Goal: Entertainment & Leisure: Consume media (video, audio)

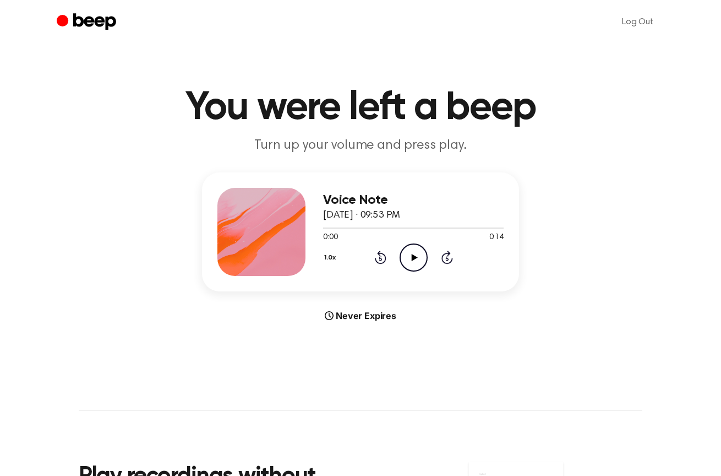
click at [421, 244] on icon "Play Audio" at bounding box center [414, 257] width 28 height 28
click at [334, 257] on button "1.0x" at bounding box center [331, 257] width 17 height 19
click at [343, 309] on span "0.8x" at bounding box center [341, 304] width 14 height 12
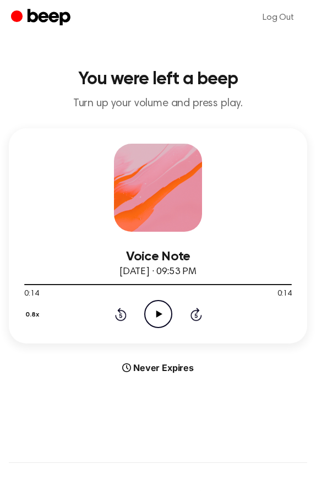
click at [156, 319] on icon "Play Audio" at bounding box center [158, 314] width 28 height 28
click at [161, 316] on icon "Pause Audio" at bounding box center [158, 314] width 28 height 28
click at [161, 316] on icon "Play Audio" at bounding box center [158, 314] width 28 height 28
click at [128, 308] on div "0.8x Rewind 5 seconds Pause Audio Skip 5 seconds" at bounding box center [157, 314] width 267 height 28
click at [118, 317] on icon "Rewind 5 seconds" at bounding box center [120, 314] width 12 height 14
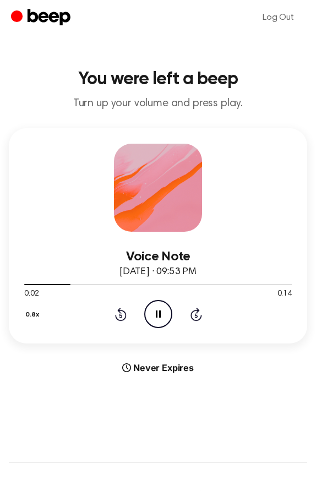
click at [118, 317] on icon "Rewind 5 seconds" at bounding box center [120, 314] width 12 height 14
click at [154, 319] on icon "Pause Audio" at bounding box center [158, 314] width 28 height 28
click at [170, 313] on icon "Play Audio" at bounding box center [158, 314] width 28 height 28
click at [162, 315] on icon "Pause Audio" at bounding box center [158, 314] width 28 height 28
click at [150, 320] on icon "Play Audio" at bounding box center [158, 314] width 28 height 28
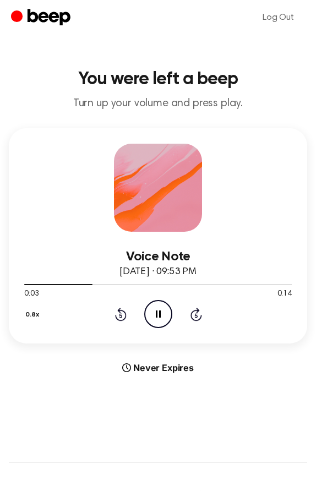
click at [124, 318] on icon at bounding box center [121, 314] width 12 height 13
click at [155, 316] on icon "Pause Audio" at bounding box center [158, 314] width 28 height 28
click at [147, 309] on icon "Play Audio" at bounding box center [158, 314] width 28 height 28
click at [159, 313] on icon at bounding box center [158, 313] width 5 height 7
click at [153, 321] on icon "Play Audio" at bounding box center [158, 314] width 28 height 28
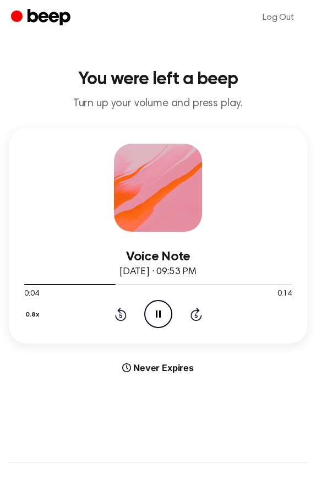
click at [153, 321] on icon "Pause Audio" at bounding box center [158, 314] width 28 height 28
click at [153, 310] on icon "Play Audio" at bounding box center [158, 314] width 28 height 28
click at [123, 312] on icon at bounding box center [121, 314] width 12 height 13
click at [113, 314] on div "0.8x Rewind 5 seconds Play Audio Skip 5 seconds" at bounding box center [157, 314] width 267 height 28
click at [123, 314] on icon "Rewind 5 seconds" at bounding box center [120, 314] width 12 height 14
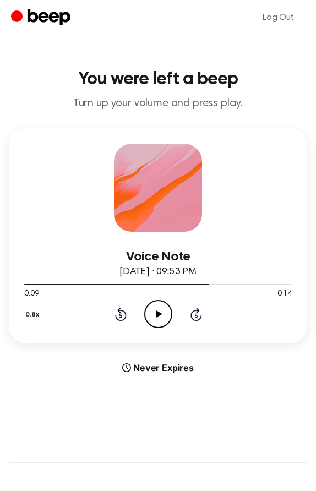
click at [146, 315] on icon "Play Audio" at bounding box center [158, 314] width 28 height 28
click at [113, 318] on div "0.8x Rewind 5 seconds Pause Audio Skip 5 seconds" at bounding box center [157, 314] width 267 height 28
click at [121, 316] on icon "Rewind 5 seconds" at bounding box center [120, 314] width 12 height 14
click at [158, 319] on icon "Pause Audio" at bounding box center [158, 314] width 28 height 28
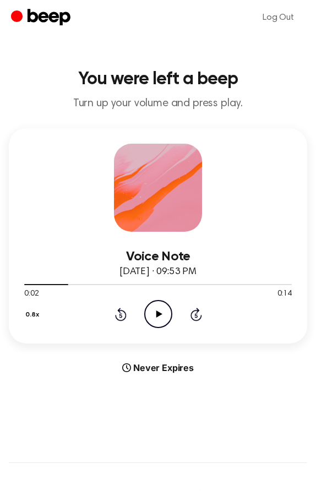
click at [157, 320] on icon "Play Audio" at bounding box center [158, 314] width 28 height 28
click at [161, 320] on icon "Pause Audio" at bounding box center [158, 314] width 28 height 28
click at [122, 317] on icon "Rewind 5 seconds" at bounding box center [120, 314] width 12 height 14
click at [151, 318] on icon "Play Audio" at bounding box center [158, 314] width 28 height 28
click at [151, 318] on icon "Pause Audio" at bounding box center [158, 314] width 28 height 28
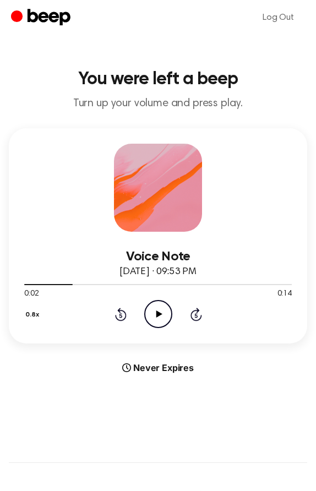
click at [152, 317] on icon "Play Audio" at bounding box center [158, 314] width 28 height 28
click at [152, 317] on icon "Pause Audio" at bounding box center [158, 314] width 28 height 28
click at [152, 317] on icon "Play Audio" at bounding box center [158, 314] width 28 height 28
click at [152, 317] on icon "Pause Audio" at bounding box center [158, 314] width 28 height 28
click at [141, 307] on div "0.8x Rewind 5 seconds Play Audio Skip 5 seconds" at bounding box center [157, 314] width 267 height 28
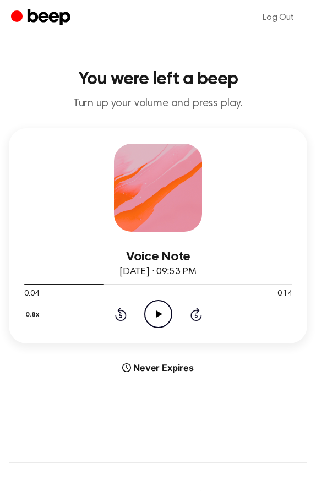
click at [152, 312] on icon "Play Audio" at bounding box center [158, 314] width 28 height 28
click at [122, 311] on icon at bounding box center [121, 314] width 12 height 13
click at [161, 314] on icon "Pause Audio" at bounding box center [158, 314] width 28 height 28
click at [161, 314] on icon at bounding box center [159, 313] width 6 height 7
click at [161, 314] on icon "Pause Audio" at bounding box center [158, 314] width 28 height 28
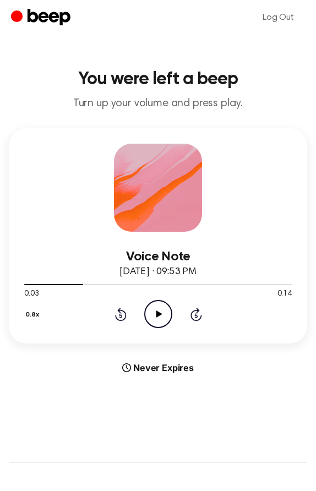
click at [161, 314] on icon at bounding box center [159, 313] width 6 height 7
click at [163, 316] on icon "Pause Audio" at bounding box center [158, 314] width 28 height 28
click at [151, 321] on icon "Play Audio" at bounding box center [158, 314] width 28 height 28
click at [158, 319] on icon "Pause Audio" at bounding box center [158, 314] width 28 height 28
click at [160, 318] on icon "Play Audio" at bounding box center [158, 314] width 28 height 28
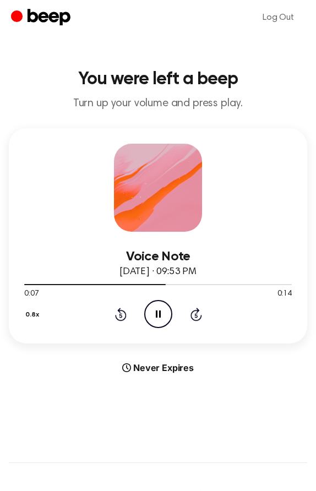
click at [160, 318] on icon at bounding box center [158, 313] width 5 height 7
click at [161, 321] on icon "Play Audio" at bounding box center [158, 314] width 28 height 28
click at [161, 321] on icon "Pause Audio" at bounding box center [158, 314] width 28 height 28
click at [159, 321] on icon "Play Audio" at bounding box center [158, 314] width 28 height 28
click at [159, 321] on icon "Pause Audio" at bounding box center [158, 314] width 28 height 28
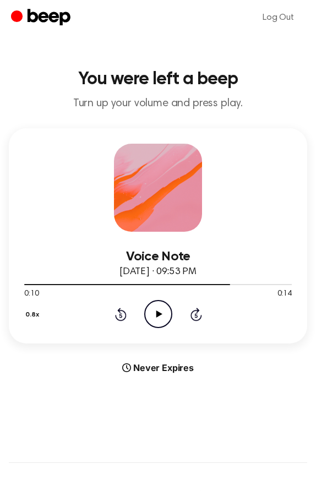
click at [161, 320] on icon "Play Audio" at bounding box center [158, 314] width 28 height 28
click at [161, 320] on icon "Pause Audio" at bounding box center [158, 314] width 28 height 28
click at [153, 316] on icon "Play Audio" at bounding box center [158, 314] width 28 height 28
click at [155, 316] on icon "Pause Audio" at bounding box center [158, 314] width 28 height 28
click at [161, 320] on icon "Play Audio" at bounding box center [158, 314] width 28 height 28
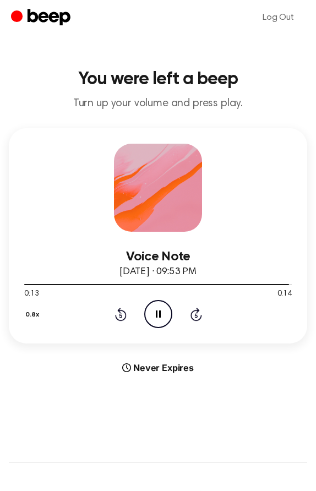
click at [161, 320] on icon "Pause Audio" at bounding box center [158, 314] width 28 height 28
click at [161, 320] on icon "Play Audio" at bounding box center [158, 314] width 28 height 28
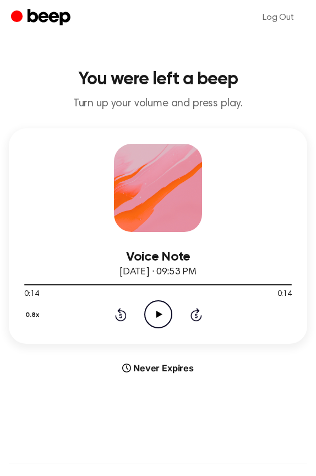
click at [148, 320] on icon "Play Audio" at bounding box center [158, 314] width 28 height 28
click at [148, 320] on icon "Pause Audio" at bounding box center [158, 314] width 28 height 28
click at [153, 314] on icon "Play Audio" at bounding box center [158, 314] width 28 height 28
click at [153, 314] on icon "Pause Audio" at bounding box center [158, 314] width 28 height 28
click at [160, 313] on icon "Play Audio" at bounding box center [158, 314] width 28 height 28
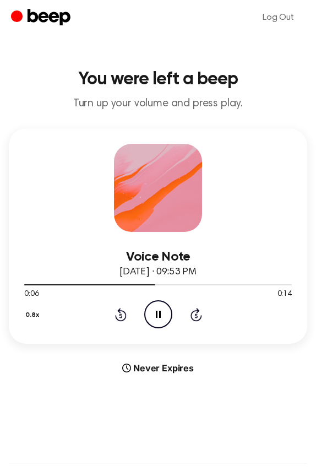
click at [162, 321] on icon "Pause Audio" at bounding box center [158, 314] width 28 height 28
click at [157, 312] on icon at bounding box center [159, 313] width 6 height 7
click at [122, 313] on icon "Rewind 5 seconds" at bounding box center [120, 314] width 12 height 14
click at [156, 312] on icon at bounding box center [158, 313] width 5 height 7
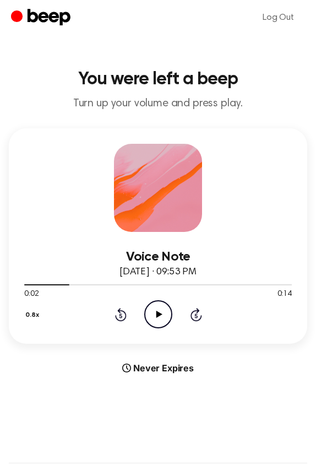
click at [160, 312] on icon "Play Audio" at bounding box center [158, 314] width 28 height 28
click at [160, 312] on icon at bounding box center [158, 313] width 5 height 7
click at [157, 304] on icon "Play Audio" at bounding box center [158, 314] width 28 height 28
click at [117, 316] on icon "Rewind 5 seconds" at bounding box center [120, 314] width 12 height 14
click at [36, 310] on button "0.8x" at bounding box center [33, 314] width 19 height 19
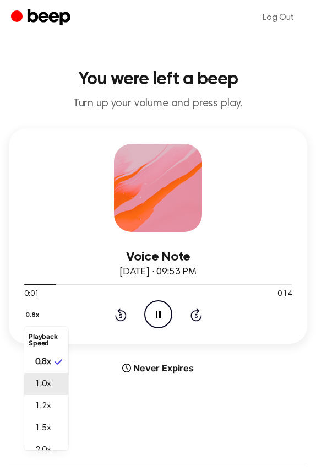
click at [53, 375] on li "1.0x" at bounding box center [46, 384] width 44 height 22
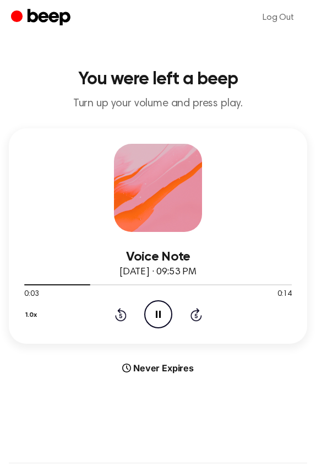
click at [156, 313] on icon at bounding box center [158, 313] width 5 height 7
click at [130, 313] on div "1.0x Rewind 5 seconds Play Audio Skip 5 seconds" at bounding box center [157, 314] width 267 height 28
click at [124, 314] on icon "Rewind 5 seconds" at bounding box center [120, 314] width 12 height 14
click at [155, 314] on icon "Play Audio" at bounding box center [158, 314] width 28 height 28
click at [155, 314] on icon "Pause Audio" at bounding box center [158, 314] width 28 height 28
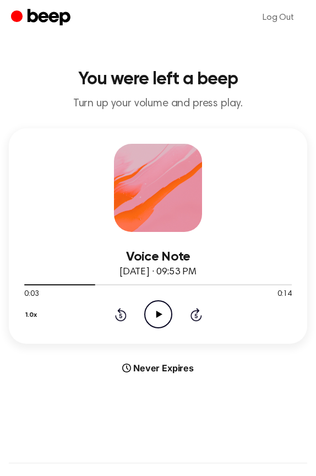
click at [125, 314] on icon at bounding box center [121, 314] width 12 height 13
click at [157, 314] on icon at bounding box center [159, 313] width 6 height 7
click at [157, 314] on icon at bounding box center [158, 313] width 5 height 7
click at [159, 319] on icon "Play Audio" at bounding box center [158, 314] width 28 height 28
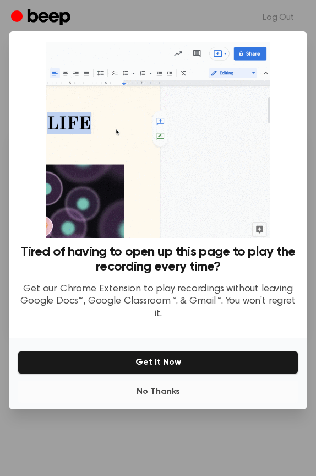
click at [157, 394] on button "No Thanks" at bounding box center [158, 391] width 281 height 22
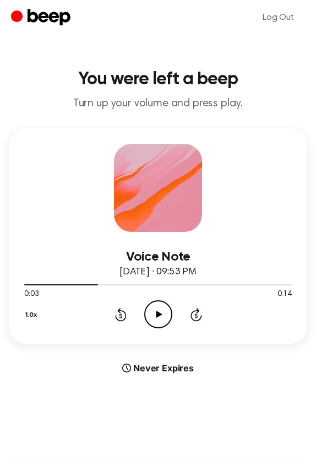
click at [128, 311] on div "1.0x Rewind 5 seconds Play Audio Skip 5 seconds" at bounding box center [157, 314] width 267 height 28
click at [119, 318] on icon "Rewind 5 seconds" at bounding box center [120, 314] width 12 height 14
click at [156, 315] on icon at bounding box center [159, 313] width 6 height 7
click at [156, 315] on icon at bounding box center [158, 313] width 5 height 7
click at [154, 321] on icon "Play Audio" at bounding box center [158, 314] width 28 height 28
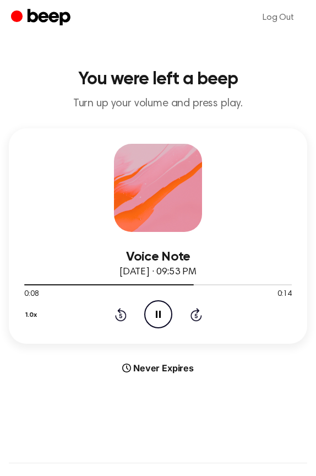
click at [127, 315] on div "1.0x Rewind 5 seconds Pause Audio Skip 5 seconds" at bounding box center [157, 314] width 267 height 28
click at [123, 312] on icon "Rewind 5 seconds" at bounding box center [120, 314] width 12 height 14
click at [162, 316] on icon "Pause Audio" at bounding box center [158, 314] width 28 height 28
click at [162, 316] on icon "Play Audio" at bounding box center [158, 314] width 28 height 28
click at [162, 316] on icon "Pause Audio" at bounding box center [158, 314] width 28 height 28
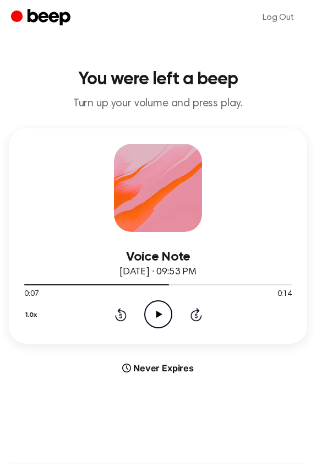
click at [162, 316] on icon "Play Audio" at bounding box center [158, 314] width 28 height 28
click at [162, 316] on icon "Pause Audio" at bounding box center [158, 314] width 28 height 28
click at [162, 316] on icon "Play Audio" at bounding box center [158, 314] width 28 height 28
click at [162, 316] on icon "Pause Audio" at bounding box center [158, 314] width 28 height 28
click at [163, 314] on icon "Play Audio" at bounding box center [158, 314] width 28 height 28
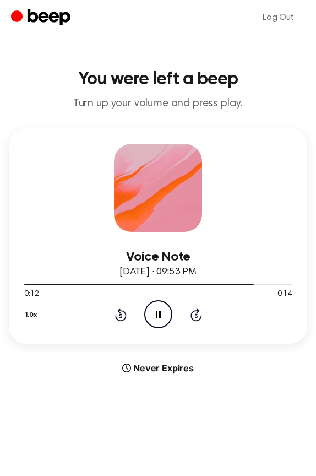
click at [163, 314] on icon "Pause Audio" at bounding box center [158, 314] width 28 height 28
click at [163, 314] on icon "Play Audio" at bounding box center [158, 314] width 28 height 28
click at [163, 314] on icon "Pause Audio" at bounding box center [158, 314] width 28 height 28
click at [163, 314] on icon "Play Audio" at bounding box center [158, 314] width 28 height 28
click at [163, 313] on icon "Pause Audio" at bounding box center [158, 314] width 28 height 28
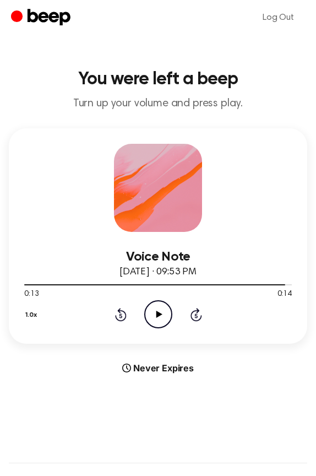
click at [163, 313] on icon "Play Audio" at bounding box center [158, 314] width 28 height 28
click at [163, 313] on icon "Pause Audio" at bounding box center [158, 314] width 28 height 28
click at [159, 310] on icon "Play Audio" at bounding box center [158, 314] width 28 height 28
click at [159, 310] on icon at bounding box center [158, 313] width 5 height 7
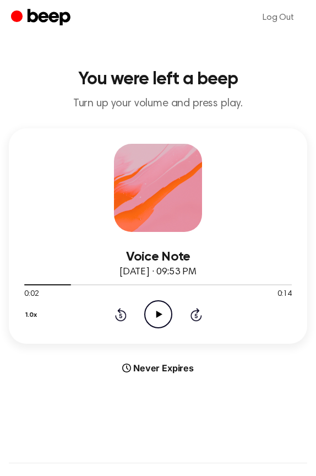
click at [159, 310] on icon "Play Audio" at bounding box center [158, 314] width 28 height 28
click at [159, 310] on icon at bounding box center [158, 313] width 5 height 7
click at [159, 310] on icon "Play Audio" at bounding box center [158, 314] width 28 height 28
click at [159, 310] on icon "Pause Audio" at bounding box center [158, 314] width 28 height 28
click at [159, 310] on icon "Play Audio" at bounding box center [158, 314] width 28 height 28
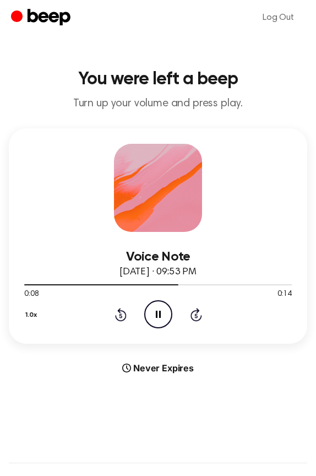
click at [159, 310] on icon "Pause Audio" at bounding box center [158, 314] width 28 height 28
click at [159, 310] on icon "Play Audio" at bounding box center [158, 314] width 28 height 28
click at [160, 310] on icon "Pause Audio" at bounding box center [158, 314] width 28 height 28
click at [162, 310] on icon "Play Audio" at bounding box center [158, 314] width 28 height 28
click at [162, 310] on icon "Pause Audio" at bounding box center [158, 314] width 28 height 28
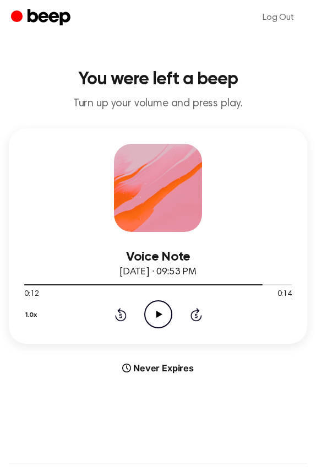
click at [162, 310] on icon "Play Audio" at bounding box center [158, 314] width 28 height 28
click at [162, 310] on icon "Pause Audio" at bounding box center [158, 314] width 28 height 28
click at [160, 320] on icon "Play Audio" at bounding box center [158, 314] width 28 height 28
click at [159, 319] on icon "Pause Audio" at bounding box center [158, 314] width 28 height 28
click at [155, 316] on icon "Play Audio" at bounding box center [158, 314] width 28 height 28
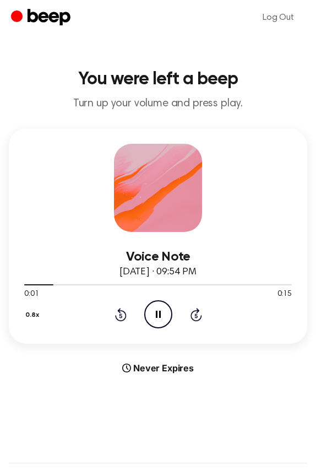
click at [155, 316] on icon "Pause Audio" at bounding box center [158, 314] width 28 height 28
click at [161, 318] on icon "Play Audio" at bounding box center [158, 314] width 28 height 28
click at [161, 318] on icon "Pause Audio" at bounding box center [158, 314] width 28 height 28
click at [167, 311] on icon "Play Audio" at bounding box center [158, 314] width 28 height 28
click at [167, 311] on icon "Pause Audio" at bounding box center [158, 314] width 28 height 28
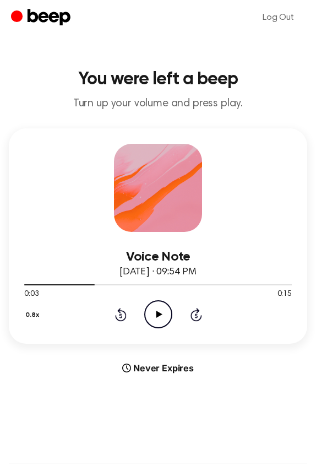
click at [157, 312] on icon at bounding box center [159, 313] width 6 height 7
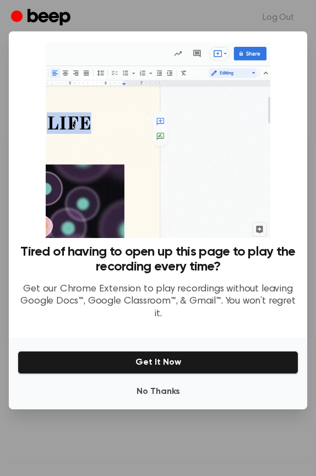
click at [156, 379] on div "No Thanks Get It Now" at bounding box center [158, 373] width 298 height 72
click at [156, 389] on button "No Thanks" at bounding box center [158, 391] width 281 height 22
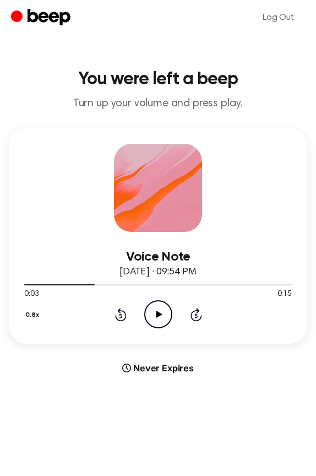
click at [163, 316] on icon "Play Audio" at bounding box center [158, 314] width 28 height 28
click at [163, 316] on icon "Pause Audio" at bounding box center [158, 314] width 28 height 28
click at [163, 316] on icon "Play Audio" at bounding box center [158, 314] width 28 height 28
click at [163, 316] on icon "Pause Audio" at bounding box center [158, 314] width 28 height 28
click at [159, 304] on icon "Play Audio" at bounding box center [158, 314] width 28 height 28
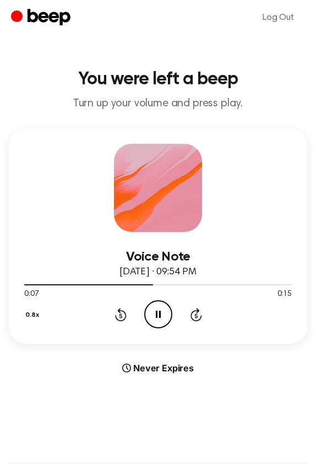
click at [159, 304] on icon "Pause Audio" at bounding box center [158, 314] width 28 height 28
click at [160, 315] on icon "Play Audio" at bounding box center [158, 314] width 28 height 28
click at [160, 315] on icon at bounding box center [158, 313] width 5 height 7
click at [162, 318] on icon "Play Audio" at bounding box center [158, 314] width 28 height 28
click at [162, 318] on icon "Pause Audio" at bounding box center [158, 314] width 28 height 28
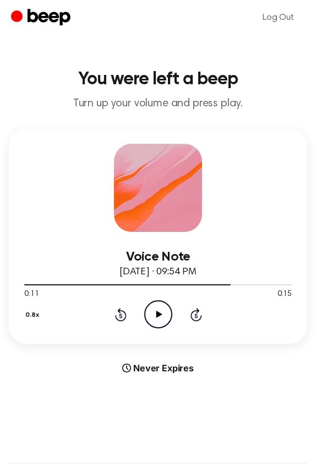
click at [160, 316] on icon "Play Audio" at bounding box center [158, 314] width 28 height 28
click at [160, 316] on icon at bounding box center [158, 313] width 5 height 7
click at [161, 319] on icon "Play Audio" at bounding box center [158, 314] width 28 height 28
click at [159, 315] on icon at bounding box center [159, 313] width 6 height 7
click at [174, 314] on div "0.8x Rewind 5 seconds Pause Audio Skip 5 seconds" at bounding box center [157, 314] width 267 height 28
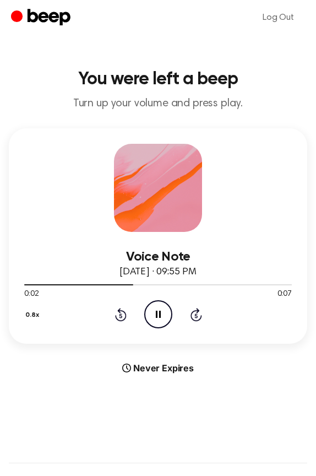
click at [157, 315] on icon "Pause Audio" at bounding box center [158, 314] width 28 height 28
click at [159, 320] on icon "Play Audio" at bounding box center [158, 314] width 28 height 28
click at [161, 309] on icon "Play Audio" at bounding box center [158, 314] width 28 height 28
click at [128, 283] on div at bounding box center [157, 284] width 267 height 9
click at [195, 319] on icon "Skip 5 seconds" at bounding box center [196, 314] width 12 height 14
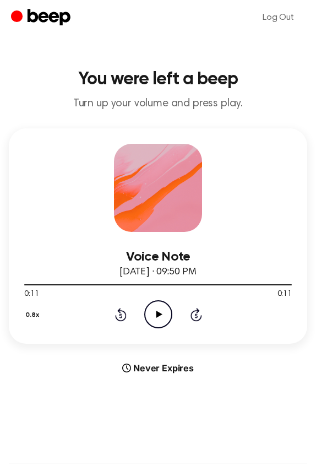
click at [121, 314] on icon at bounding box center [120, 315] width 3 height 4
click at [145, 314] on circle at bounding box center [158, 314] width 27 height 27
click at [154, 315] on icon "Pause Audio" at bounding box center [158, 314] width 28 height 28
click at [118, 286] on div at bounding box center [157, 284] width 267 height 9
click at [145, 315] on circle at bounding box center [158, 314] width 27 height 27
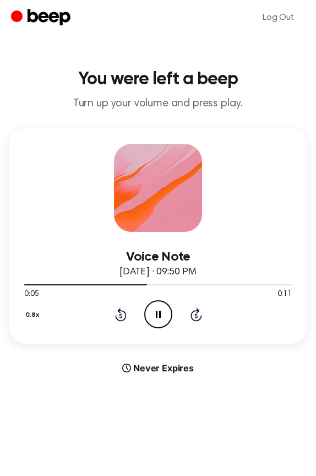
click at [161, 315] on icon "Pause Audio" at bounding box center [158, 314] width 28 height 28
click at [156, 318] on icon "Play Audio" at bounding box center [158, 314] width 28 height 28
click at [156, 318] on icon "Pause Audio" at bounding box center [158, 314] width 28 height 28
click at [162, 319] on icon "Play Audio" at bounding box center [158, 314] width 28 height 28
click at [162, 319] on icon "Pause Audio" at bounding box center [158, 314] width 28 height 28
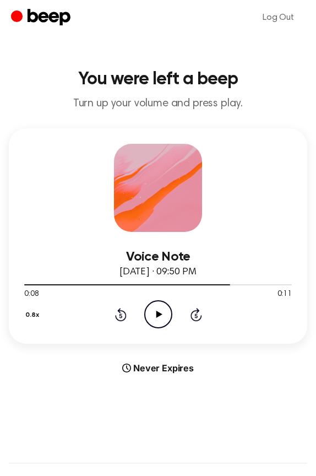
click at [160, 313] on icon at bounding box center [159, 313] width 6 height 7
click at [160, 313] on icon at bounding box center [158, 313] width 5 height 7
click at [158, 314] on icon at bounding box center [159, 313] width 6 height 7
click at [158, 314] on icon "Pause Audio" at bounding box center [158, 314] width 28 height 28
click at [162, 323] on icon "Play Audio" at bounding box center [158, 314] width 28 height 28
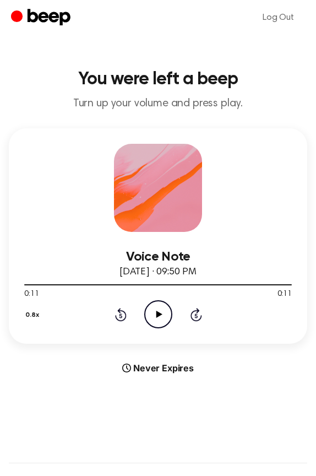
click at [32, 319] on button "0.8x" at bounding box center [33, 314] width 19 height 19
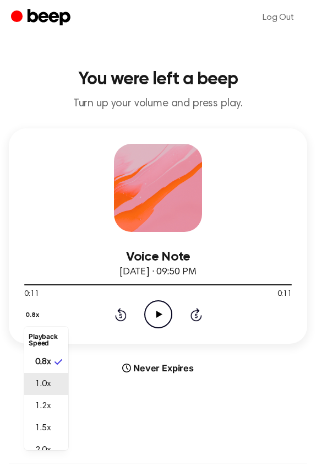
click at [44, 373] on li "1.0x" at bounding box center [46, 384] width 44 height 22
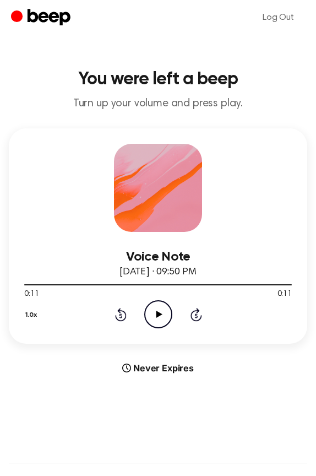
click at [162, 309] on icon "Play Audio" at bounding box center [158, 314] width 28 height 28
click at [162, 309] on icon "Pause Audio" at bounding box center [158, 314] width 28 height 28
click at [125, 320] on icon "Rewind 5 seconds" at bounding box center [120, 314] width 12 height 14
click at [141, 320] on div "1.0x Rewind 5 seconds Play Audio Skip 5 seconds" at bounding box center [157, 314] width 267 height 28
click at [153, 323] on icon "Play Audio" at bounding box center [158, 314] width 28 height 28
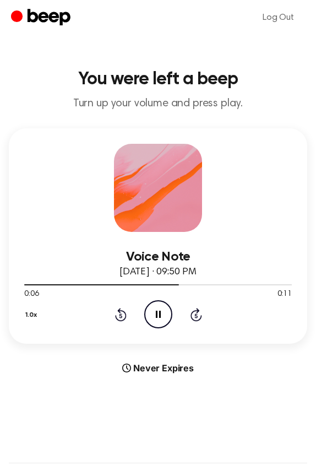
click at [159, 318] on icon "Pause Audio" at bounding box center [158, 314] width 28 height 28
click at [159, 326] on icon "Play Audio" at bounding box center [158, 314] width 28 height 28
click at [160, 320] on icon "Pause Audio" at bounding box center [158, 314] width 28 height 28
click at [160, 320] on icon "Play Audio" at bounding box center [158, 314] width 28 height 28
click at [160, 320] on icon "Pause Audio" at bounding box center [158, 314] width 28 height 28
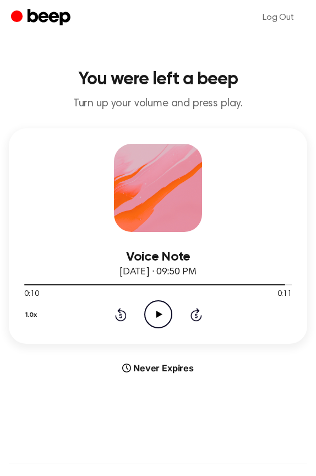
click at [146, 312] on icon "Play Audio" at bounding box center [158, 314] width 28 height 28
click at [146, 285] on div at bounding box center [157, 284] width 267 height 1
click at [152, 319] on icon "Play Audio" at bounding box center [158, 314] width 28 height 28
click at [195, 316] on icon "Skip 5 seconds" at bounding box center [196, 314] width 12 height 14
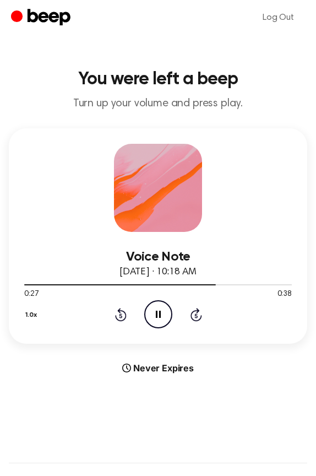
click at [163, 318] on icon "Pause Audio" at bounding box center [158, 314] width 28 height 28
click at [179, 290] on div "0:27 0:38" at bounding box center [157, 294] width 267 height 12
click at [168, 315] on icon "Play Audio" at bounding box center [158, 314] width 28 height 28
click at [122, 316] on icon "Rewind 5 seconds" at bounding box center [120, 314] width 12 height 14
click at [114, 315] on icon "Rewind 5 seconds" at bounding box center [120, 314] width 12 height 14
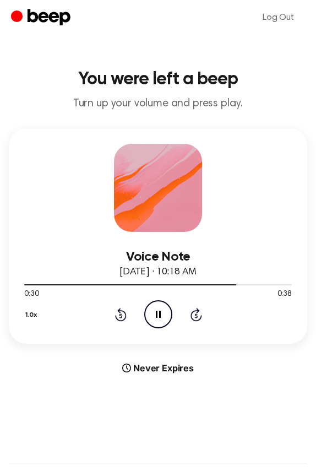
click at [155, 317] on icon "Pause Audio" at bounding box center [158, 314] width 28 height 28
click at [119, 316] on icon "Rewind 5 seconds" at bounding box center [120, 314] width 12 height 14
click at [166, 315] on icon "Play Audio" at bounding box center [158, 314] width 28 height 28
click at [162, 315] on icon "Pause Audio" at bounding box center [158, 314] width 28 height 28
click at [162, 315] on icon "Play Audio" at bounding box center [158, 314] width 28 height 28
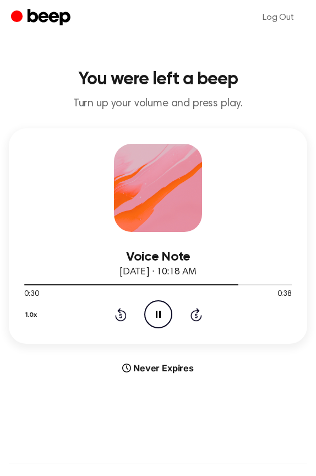
click at [162, 315] on icon "Pause Audio" at bounding box center [158, 314] width 28 height 28
click at [120, 319] on icon "Rewind 5 seconds" at bounding box center [120, 314] width 12 height 14
click at [149, 314] on icon "Play Audio" at bounding box center [158, 314] width 28 height 28
click at [149, 314] on icon "Pause Audio" at bounding box center [158, 314] width 28 height 28
click at [160, 318] on icon "Play Audio" at bounding box center [158, 314] width 28 height 28
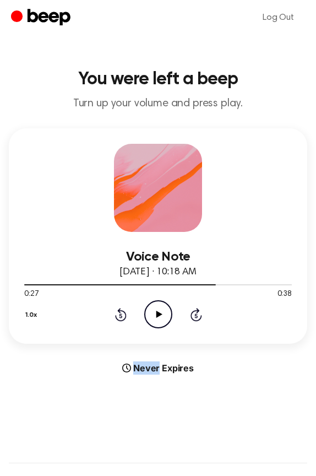
click at [160, 318] on icon "Play Audio" at bounding box center [158, 314] width 28 height 28
click at [160, 318] on icon "Pause Audio" at bounding box center [158, 314] width 28 height 28
click at [160, 318] on icon "Play Audio" at bounding box center [158, 314] width 28 height 28
click at [160, 318] on icon "Pause Audio" at bounding box center [158, 314] width 28 height 28
click at [160, 317] on icon "Play Audio" at bounding box center [158, 314] width 28 height 28
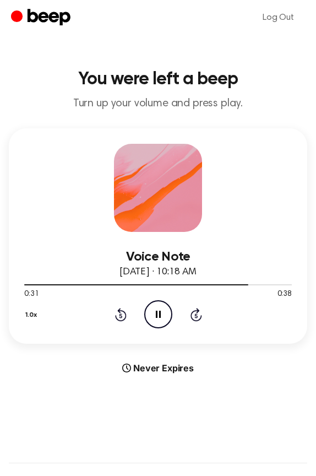
click at [160, 317] on icon at bounding box center [158, 313] width 5 height 7
click at [149, 316] on icon "Play Audio" at bounding box center [158, 314] width 28 height 28
click at [153, 315] on icon "Pause Audio" at bounding box center [158, 314] width 28 height 28
click at [154, 316] on icon "Play Audio" at bounding box center [158, 314] width 28 height 28
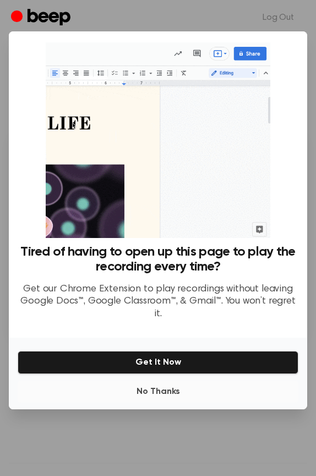
click at [152, 387] on button "No Thanks" at bounding box center [158, 391] width 281 height 22
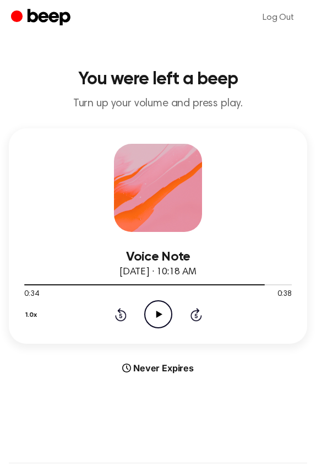
click at [147, 316] on icon "Play Audio" at bounding box center [158, 314] width 28 height 28
click at [123, 316] on icon "Rewind 5 seconds" at bounding box center [120, 314] width 12 height 14
click at [157, 318] on icon "Pause Audio" at bounding box center [158, 314] width 28 height 28
click at [161, 314] on icon at bounding box center [159, 313] width 6 height 7
click at [161, 314] on icon "Pause Audio" at bounding box center [158, 314] width 28 height 28
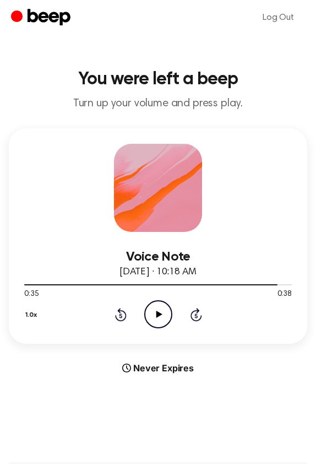
click at [157, 319] on icon "Play Audio" at bounding box center [158, 314] width 28 height 28
click at [157, 319] on icon "Pause Audio" at bounding box center [158, 314] width 28 height 28
click at [157, 319] on icon "Play Audio" at bounding box center [158, 314] width 28 height 28
click at [157, 319] on icon "Pause Audio" at bounding box center [158, 314] width 28 height 28
click at [157, 313] on icon at bounding box center [159, 313] width 6 height 7
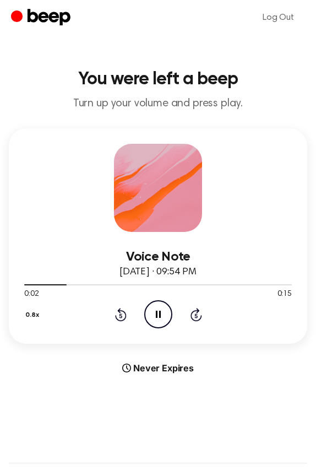
click at [156, 310] on icon "Pause Audio" at bounding box center [158, 314] width 28 height 28
click at [156, 310] on icon "Play Audio" at bounding box center [158, 314] width 28 height 28
click at [156, 310] on icon "Pause Audio" at bounding box center [158, 314] width 28 height 28
click at [156, 310] on icon "Play Audio" at bounding box center [158, 314] width 28 height 28
click at [156, 310] on icon "Pause Audio" at bounding box center [158, 314] width 28 height 28
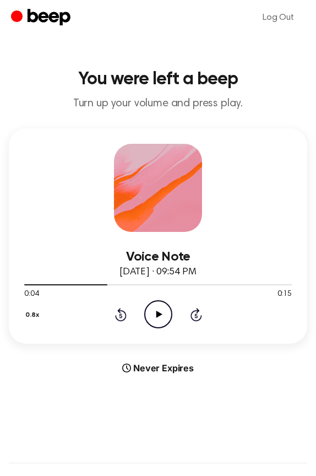
click at [156, 310] on icon "Play Audio" at bounding box center [158, 314] width 28 height 28
click at [156, 310] on icon "Pause Audio" at bounding box center [158, 314] width 28 height 28
click at [156, 310] on icon "Play Audio" at bounding box center [158, 314] width 28 height 28
click at [156, 310] on icon "Pause Audio" at bounding box center [158, 314] width 28 height 28
click at [121, 310] on icon at bounding box center [121, 314] width 12 height 13
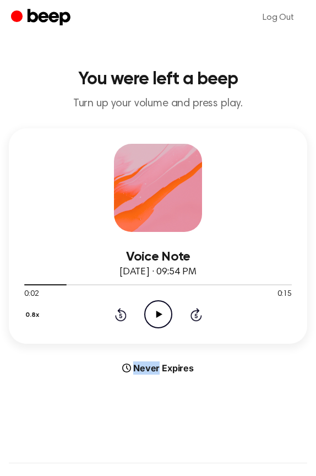
click at [121, 310] on icon at bounding box center [121, 314] width 12 height 13
click at [159, 312] on icon "Play Audio" at bounding box center [158, 314] width 28 height 28
click at [159, 311] on icon "Pause Audio" at bounding box center [158, 314] width 28 height 28
click at [159, 311] on icon "Play Audio" at bounding box center [158, 314] width 28 height 28
click at [159, 311] on icon "Pause Audio" at bounding box center [158, 314] width 28 height 28
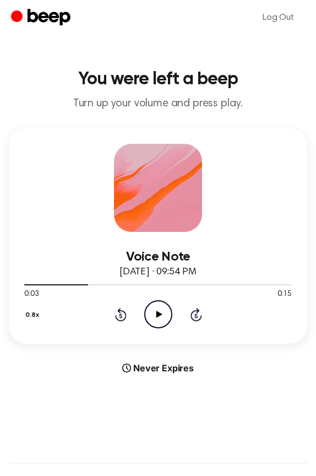
click at [159, 311] on icon "Play Audio" at bounding box center [158, 314] width 28 height 28
click at [159, 311] on icon "Pause Audio" at bounding box center [158, 314] width 28 height 28
click at [159, 311] on icon "Play Audio" at bounding box center [158, 314] width 28 height 28
click at [123, 318] on icon "Rewind 5 seconds" at bounding box center [120, 314] width 12 height 14
click at [156, 315] on icon at bounding box center [158, 313] width 5 height 7
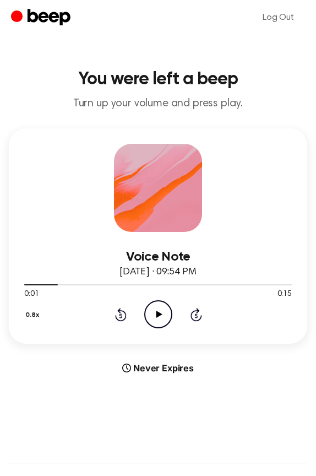
click at [156, 315] on icon "Play Audio" at bounding box center [158, 314] width 28 height 28
click at [156, 315] on icon at bounding box center [158, 313] width 5 height 7
click at [156, 315] on icon "Play Audio" at bounding box center [158, 314] width 28 height 28
click at [156, 315] on icon at bounding box center [158, 313] width 5 height 7
click at [156, 315] on icon "Play Audio" at bounding box center [158, 314] width 28 height 28
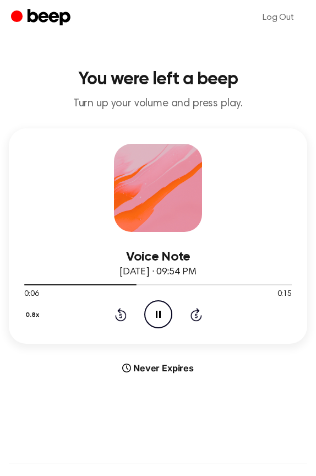
click at [156, 315] on icon at bounding box center [158, 313] width 5 height 7
click at [156, 315] on icon "Play Audio" at bounding box center [158, 314] width 28 height 28
click at [128, 317] on div "0.8x Rewind 5 seconds Pause Audio Skip 5 seconds" at bounding box center [157, 314] width 267 height 28
click at [121, 317] on icon "Rewind 5 seconds" at bounding box center [120, 314] width 12 height 14
click at [156, 316] on icon at bounding box center [158, 313] width 5 height 7
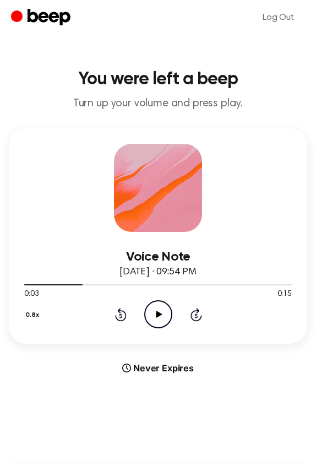
click at [156, 316] on icon at bounding box center [159, 313] width 6 height 7
click at [156, 316] on icon at bounding box center [158, 313] width 5 height 7
click at [156, 316] on icon at bounding box center [159, 313] width 6 height 7
click at [156, 316] on icon at bounding box center [158, 313] width 5 height 7
click at [156, 316] on icon at bounding box center [159, 313] width 6 height 7
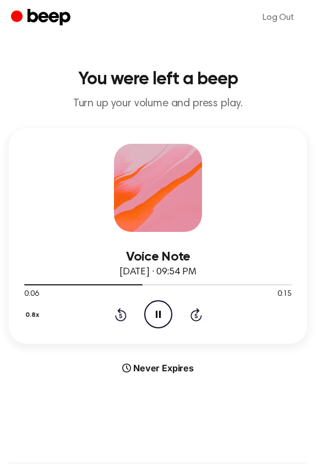
click at [156, 316] on icon at bounding box center [158, 313] width 5 height 7
click at [156, 316] on icon at bounding box center [159, 313] width 6 height 7
click at [156, 316] on icon at bounding box center [158, 313] width 5 height 7
click at [156, 316] on icon at bounding box center [159, 313] width 6 height 7
click at [156, 316] on icon at bounding box center [158, 313] width 5 height 7
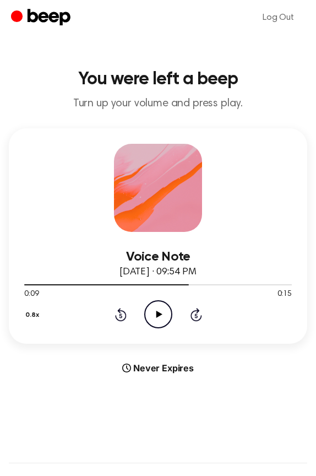
click at [156, 316] on icon at bounding box center [159, 313] width 6 height 7
click at [118, 315] on icon "Rewind 5 seconds" at bounding box center [120, 314] width 12 height 14
click at [161, 316] on icon "Pause Audio" at bounding box center [158, 314] width 28 height 28
click at [161, 316] on icon "Play Audio" at bounding box center [158, 314] width 28 height 28
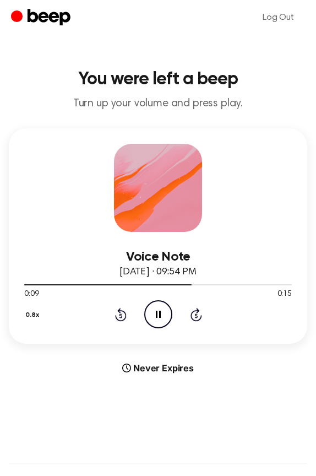
click at [161, 316] on icon "Pause Audio" at bounding box center [158, 314] width 28 height 28
click at [160, 319] on icon "Play Audio" at bounding box center [158, 314] width 28 height 28
click at [160, 319] on icon "Pause Audio" at bounding box center [158, 314] width 28 height 28
click at [160, 319] on icon "Play Audio" at bounding box center [158, 314] width 28 height 28
click at [160, 319] on icon "Pause Audio" at bounding box center [158, 314] width 28 height 28
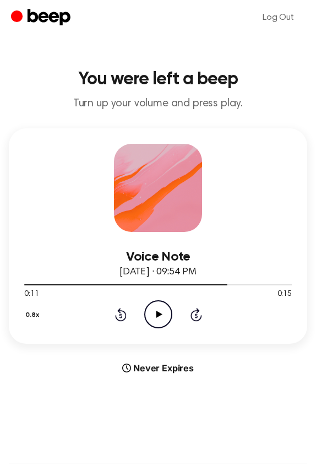
click at [160, 319] on icon "Play Audio" at bounding box center [158, 314] width 28 height 28
click at [160, 319] on icon "Pause Audio" at bounding box center [158, 314] width 28 height 28
click at [160, 319] on icon "Play Audio" at bounding box center [158, 314] width 28 height 28
click at [160, 319] on icon "Pause Audio" at bounding box center [158, 314] width 28 height 28
click at [160, 319] on icon "Play Audio" at bounding box center [158, 314] width 28 height 28
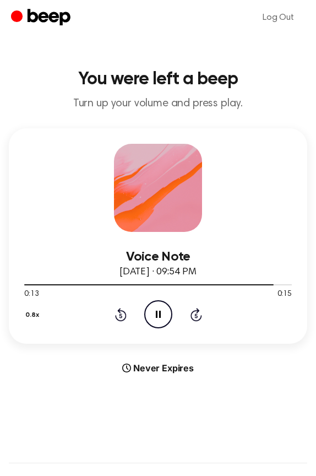
click at [160, 319] on icon "Pause Audio" at bounding box center [158, 314] width 28 height 28
click at [160, 319] on icon "Play Audio" at bounding box center [158, 314] width 28 height 28
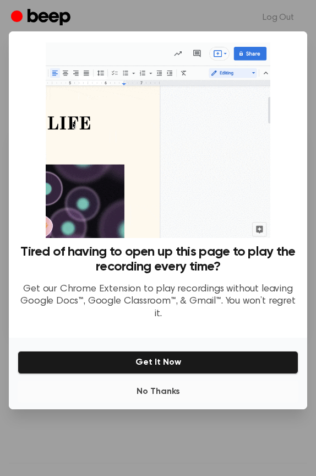
click at [165, 388] on button "No Thanks" at bounding box center [158, 391] width 281 height 22
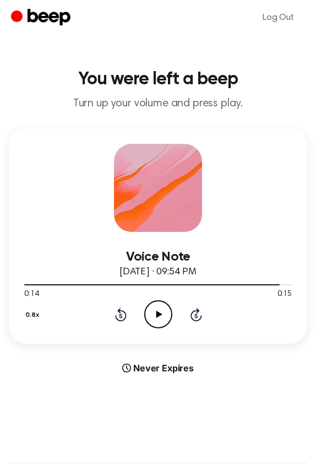
click at [113, 312] on div "0.8x Rewind 5 seconds Play Audio Skip 5 seconds" at bounding box center [157, 314] width 267 height 28
click at [119, 314] on icon "Rewind 5 seconds" at bounding box center [120, 314] width 12 height 14
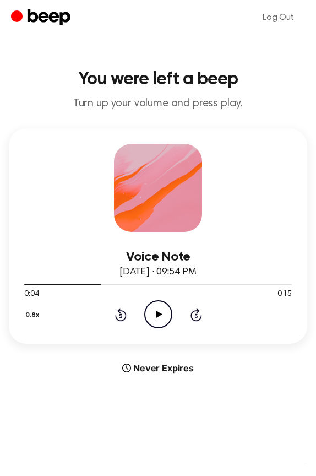
click at [159, 318] on icon "Play Audio" at bounding box center [158, 314] width 28 height 28
click at [115, 325] on div "0.8x Rewind 5 seconds Pause Audio Skip 5 seconds" at bounding box center [157, 314] width 267 height 28
click at [117, 318] on icon at bounding box center [121, 314] width 12 height 13
click at [41, 317] on button "0.8x" at bounding box center [33, 314] width 19 height 19
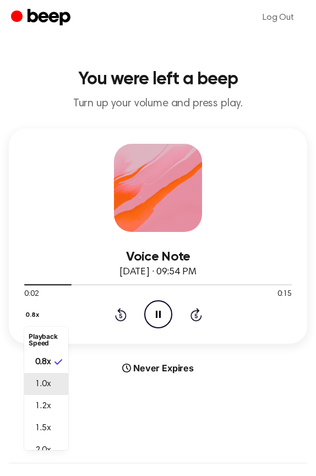
click at [47, 375] on li "1.0x" at bounding box center [46, 384] width 44 height 22
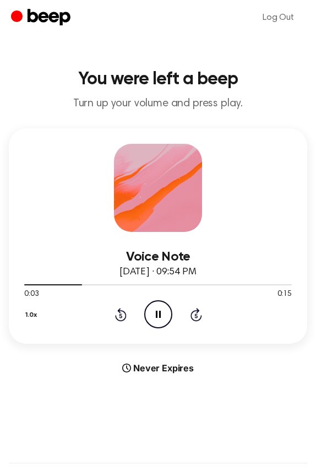
click at [124, 312] on icon at bounding box center [121, 314] width 12 height 13
click at [164, 313] on icon "Pause Audio" at bounding box center [158, 314] width 28 height 28
click at [164, 313] on icon "Play Audio" at bounding box center [158, 314] width 28 height 28
click at [164, 313] on icon "Pause Audio" at bounding box center [158, 314] width 28 height 28
click at [155, 313] on icon "Play Audio" at bounding box center [158, 314] width 28 height 28
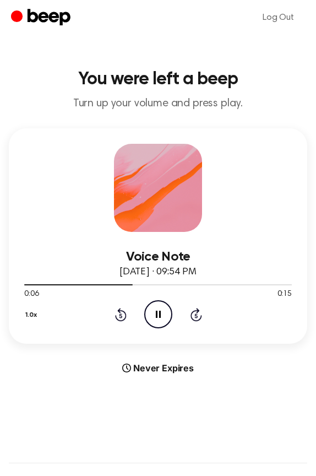
click at [155, 313] on icon "Pause Audio" at bounding box center [158, 314] width 28 height 28
click at [155, 313] on icon "Play Audio" at bounding box center [158, 314] width 28 height 28
click at [155, 313] on icon "Pause Audio" at bounding box center [158, 314] width 28 height 28
click at [128, 309] on div "1.0x Rewind 5 seconds Play Audio Skip 5 seconds" at bounding box center [157, 314] width 267 height 28
click at [119, 315] on icon "Rewind 5 seconds" at bounding box center [120, 314] width 12 height 14
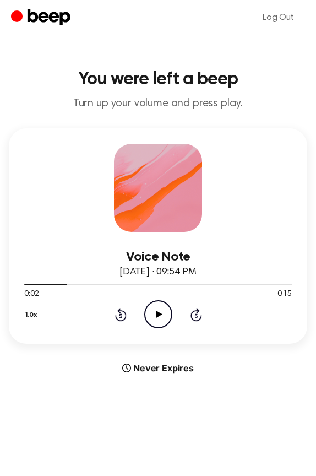
click at [155, 316] on icon "Play Audio" at bounding box center [158, 314] width 28 height 28
click at [155, 316] on icon "Pause Audio" at bounding box center [158, 314] width 28 height 28
click at [155, 316] on icon "Play Audio" at bounding box center [158, 314] width 28 height 28
click at [155, 316] on icon "Pause Audio" at bounding box center [158, 314] width 28 height 28
click at [110, 312] on div "1.0x Rewind 5 seconds Play Audio Skip 5 seconds" at bounding box center [157, 314] width 267 height 28
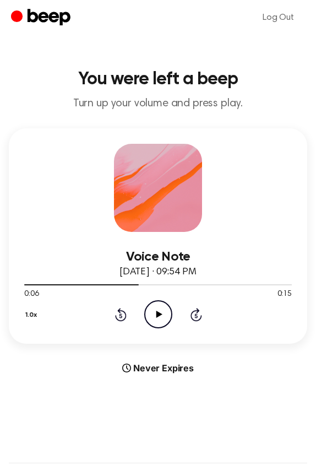
click at [117, 309] on icon "Rewind 5 seconds" at bounding box center [120, 314] width 12 height 14
click at [146, 308] on icon "Play Audio" at bounding box center [158, 314] width 28 height 28
click at [147, 308] on icon "Pause Audio" at bounding box center [158, 314] width 28 height 28
click at [147, 308] on icon "Play Audio" at bounding box center [158, 314] width 28 height 28
click at [147, 308] on icon "Pause Audio" at bounding box center [158, 314] width 28 height 28
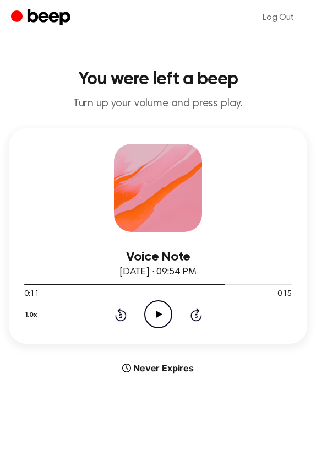
click at [148, 307] on icon "Play Audio" at bounding box center [158, 314] width 28 height 28
click at [148, 307] on icon "Pause Audio" at bounding box center [158, 314] width 28 height 28
click at [148, 308] on icon "Play Audio" at bounding box center [158, 314] width 28 height 28
